Goal: Task Accomplishment & Management: Use online tool/utility

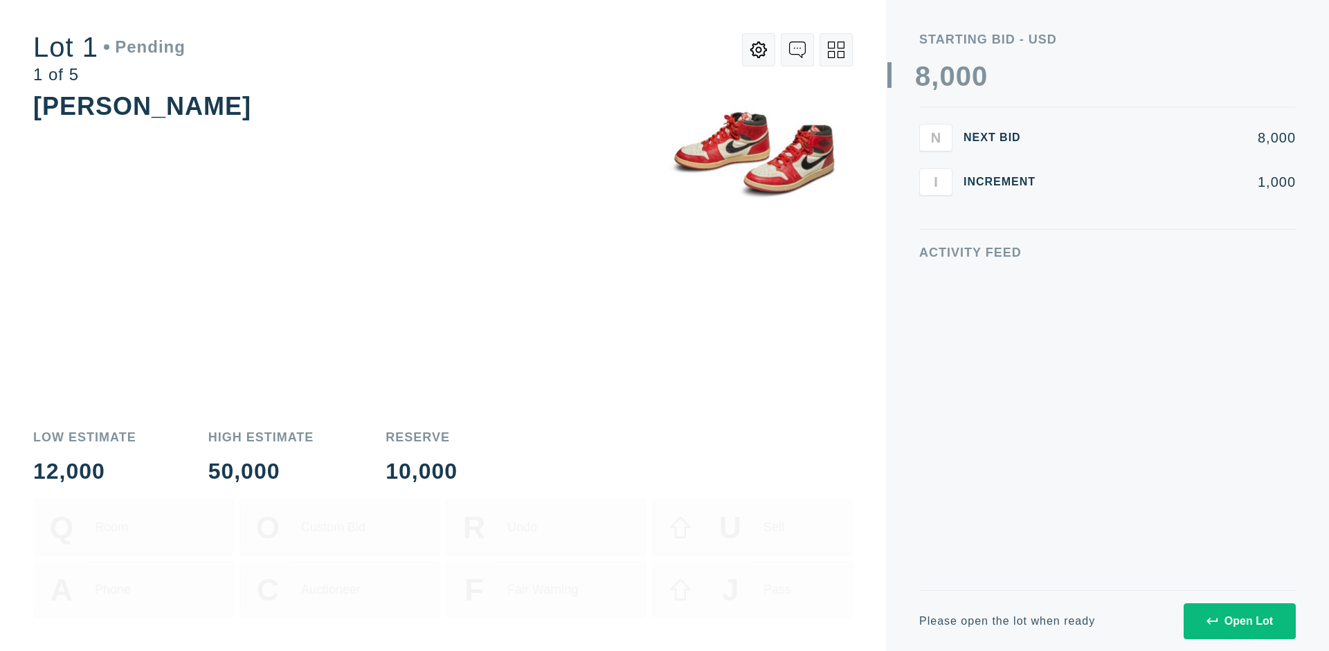
click at [1239, 621] on div "Open Lot" at bounding box center [1239, 621] width 66 height 12
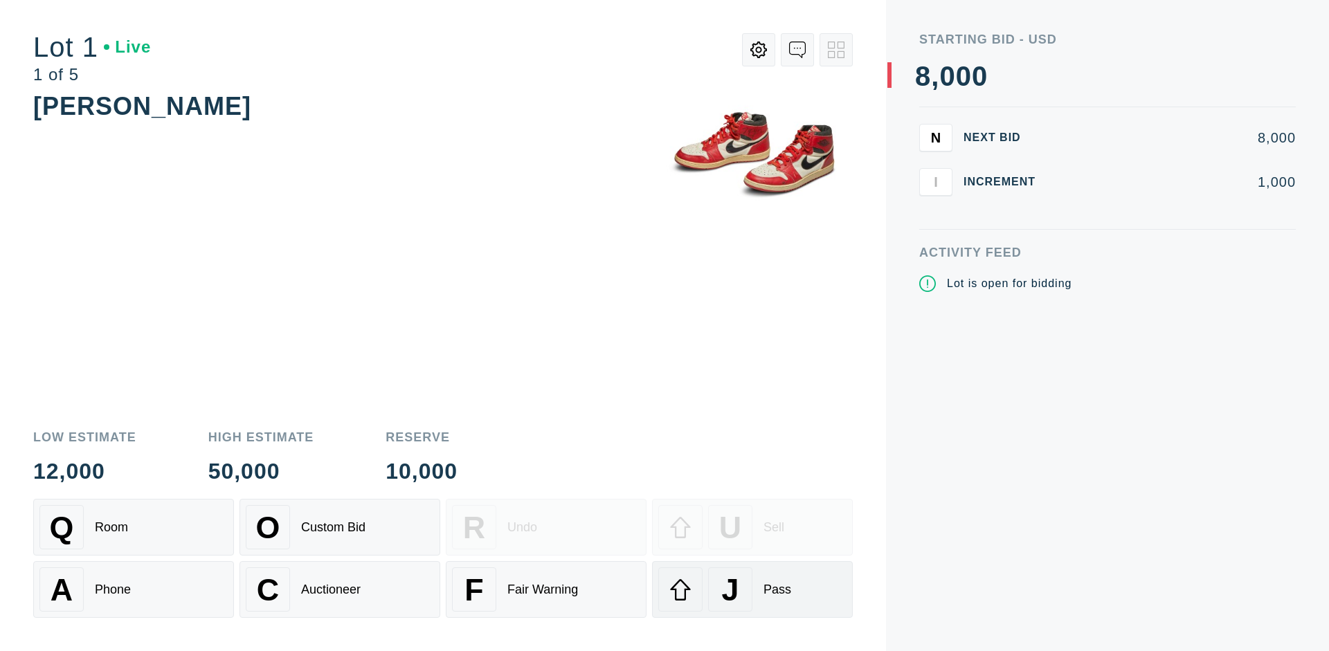
click at [752, 590] on div "J Pass" at bounding box center [752, 590] width 188 height 44
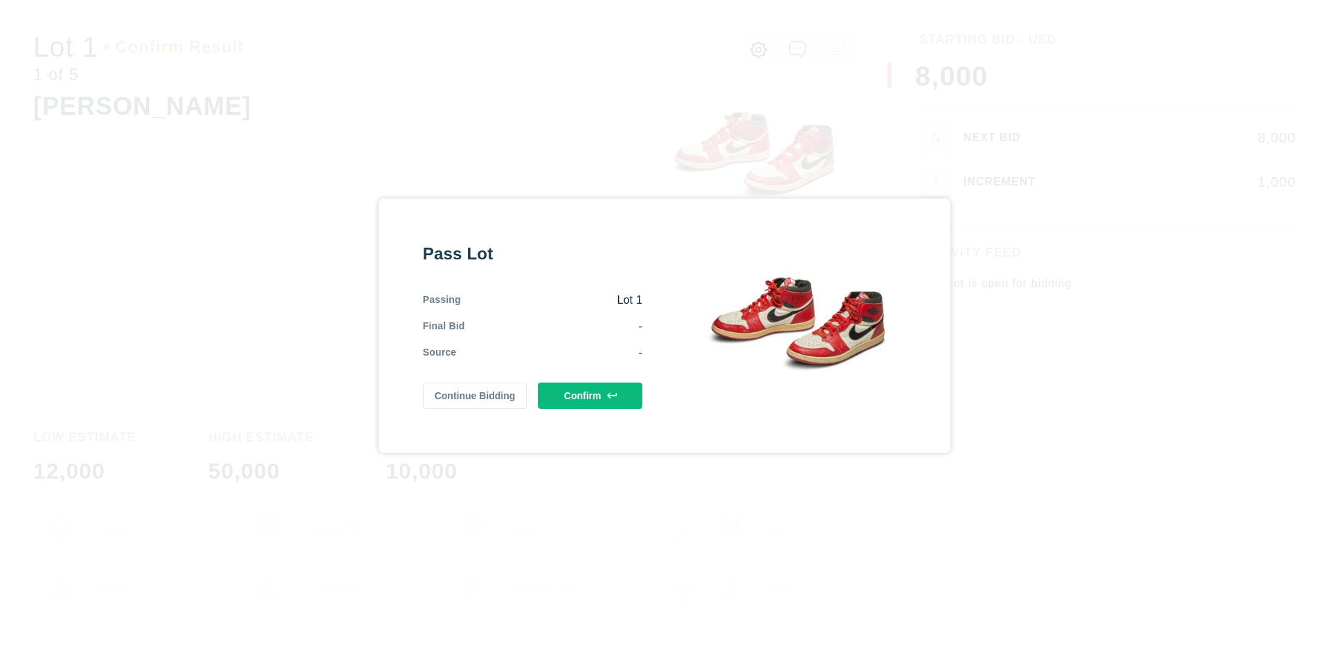
click at [590, 395] on button "Confirm" at bounding box center [590, 396] width 105 height 26
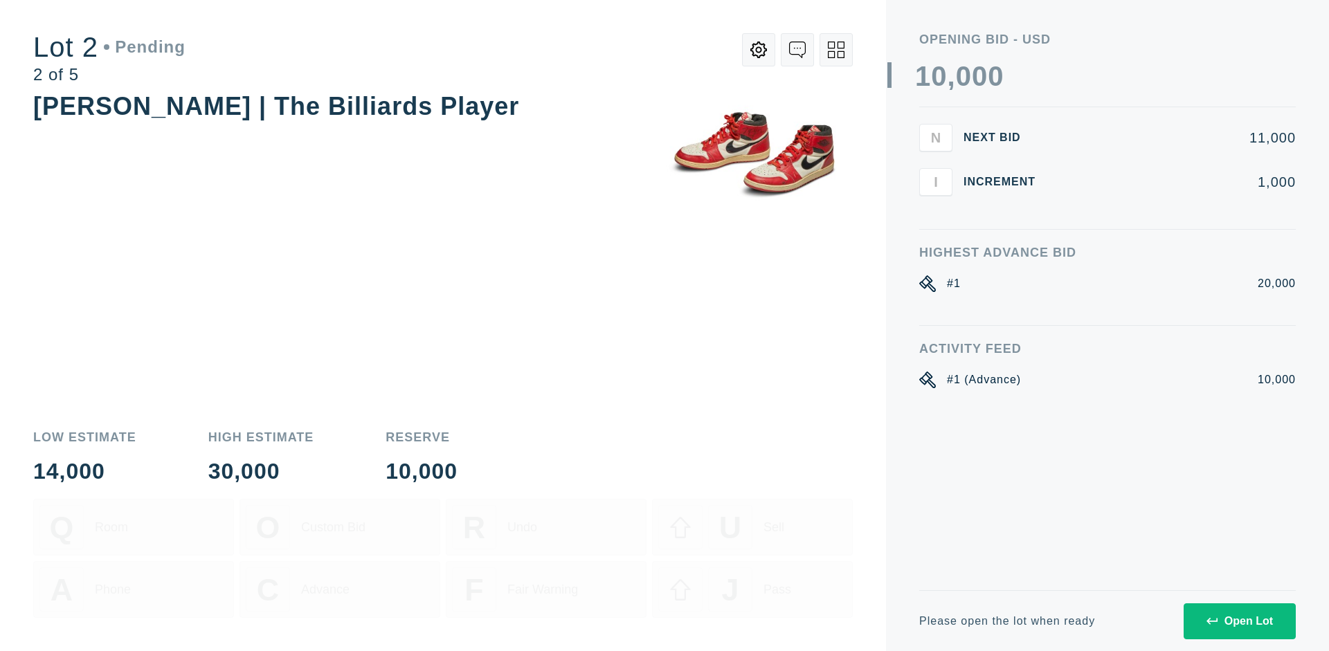
click at [1239, 621] on div "Open Lot" at bounding box center [1239, 621] width 66 height 12
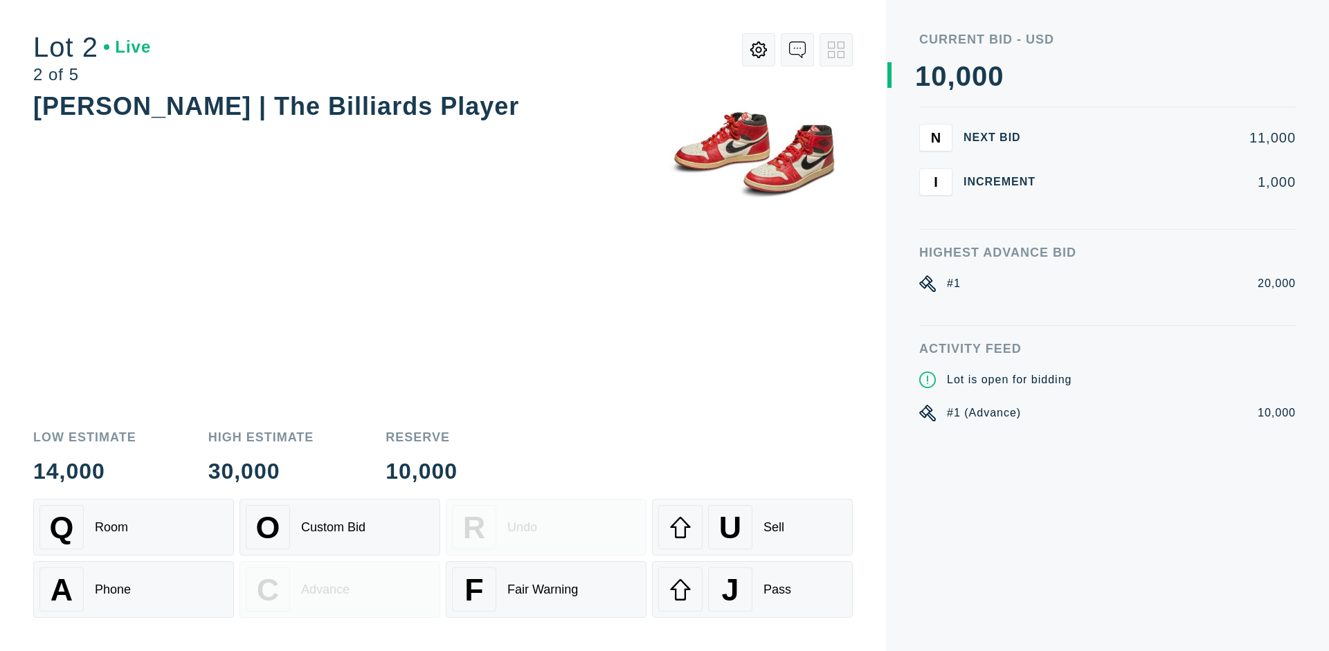
click at [752, 590] on div "J Pass" at bounding box center [752, 590] width 188 height 44
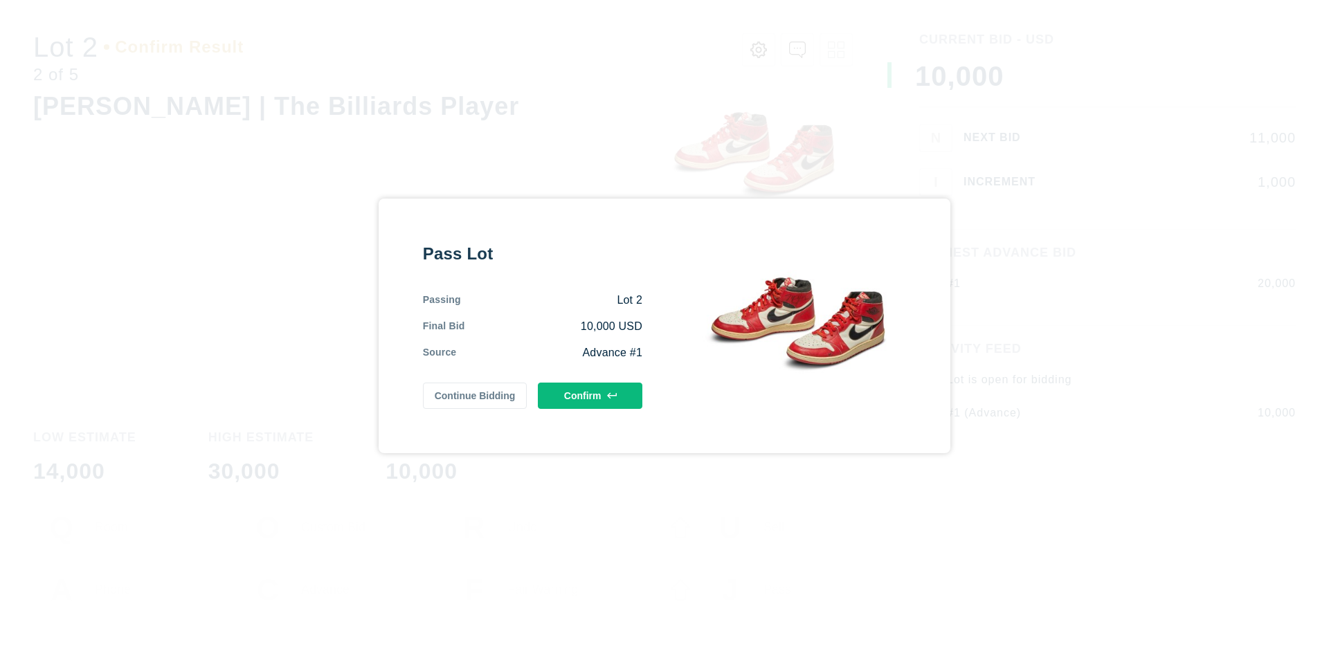
click at [590, 395] on button "Confirm" at bounding box center [590, 396] width 105 height 26
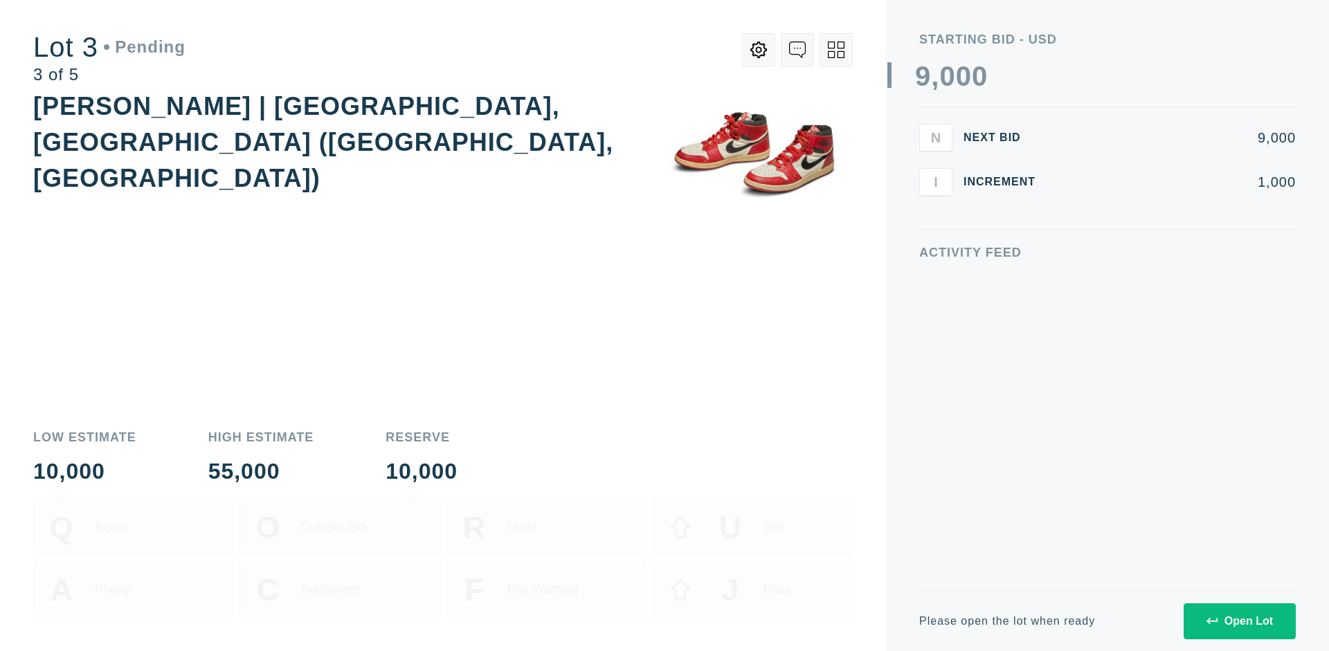
click at [1239, 621] on div "Open Lot" at bounding box center [1239, 621] width 66 height 12
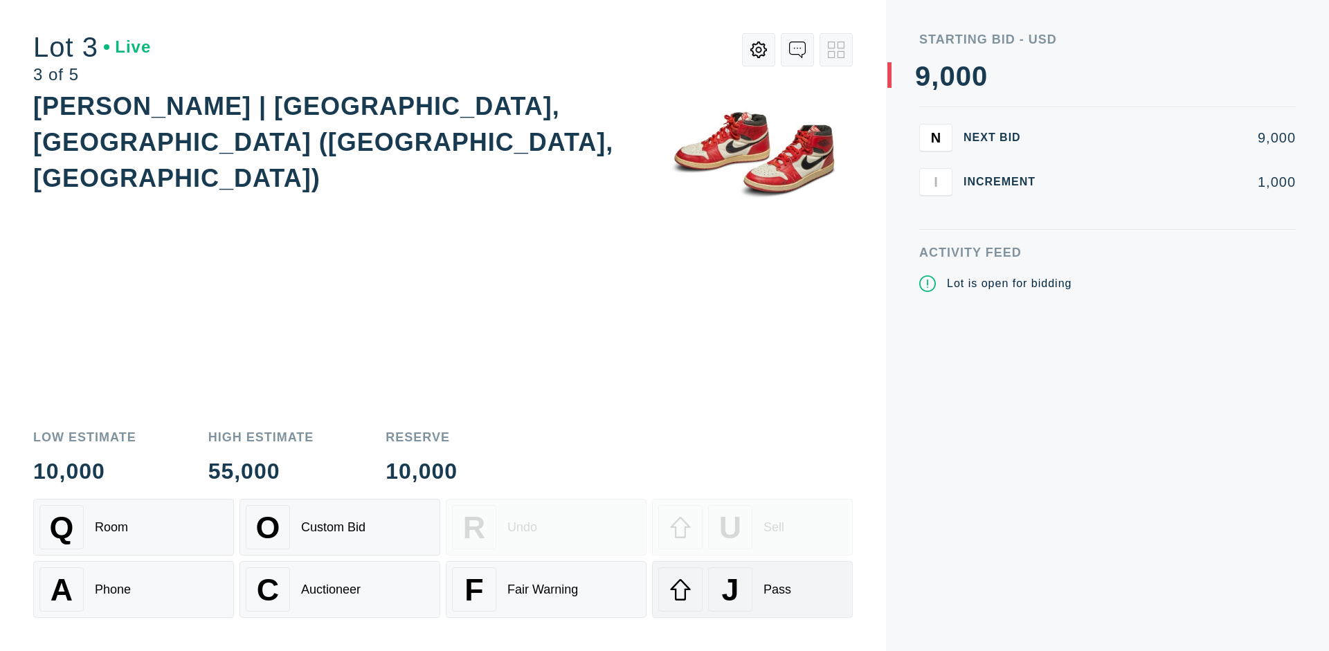
click at [752, 590] on div "J Pass" at bounding box center [752, 590] width 188 height 44
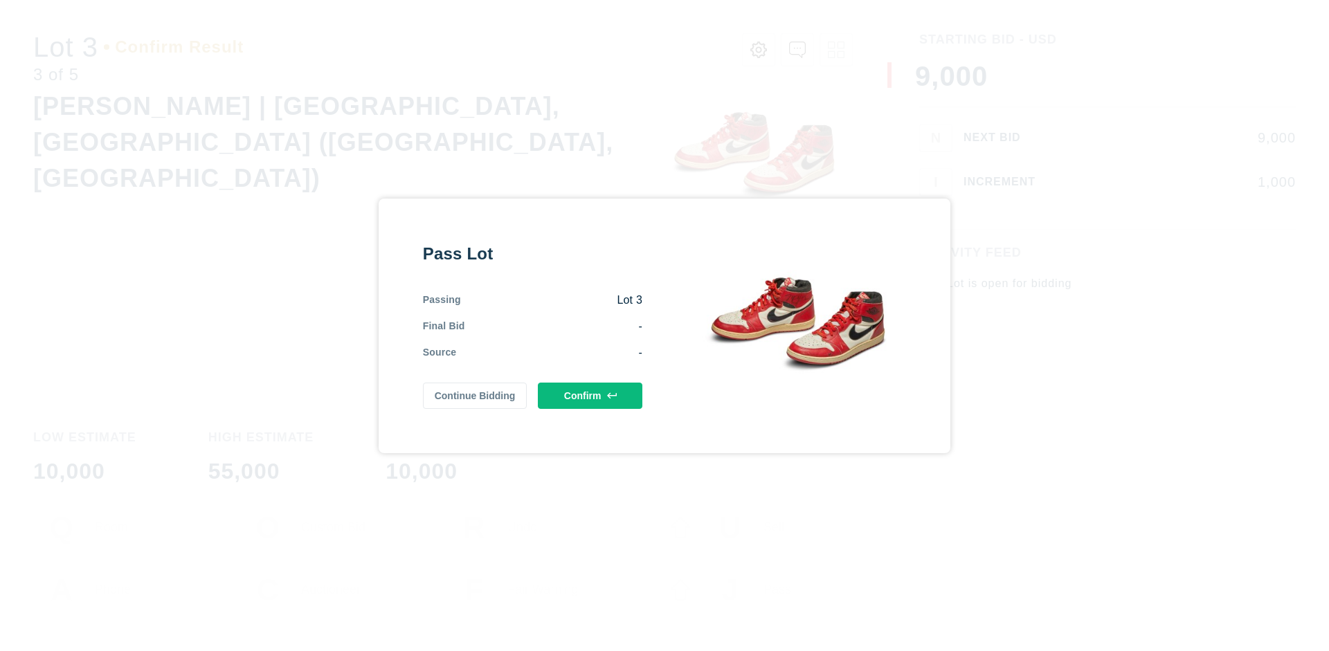
click at [590, 401] on button "Confirm" at bounding box center [590, 396] width 105 height 26
